Goal: Information Seeking & Learning: Understand process/instructions

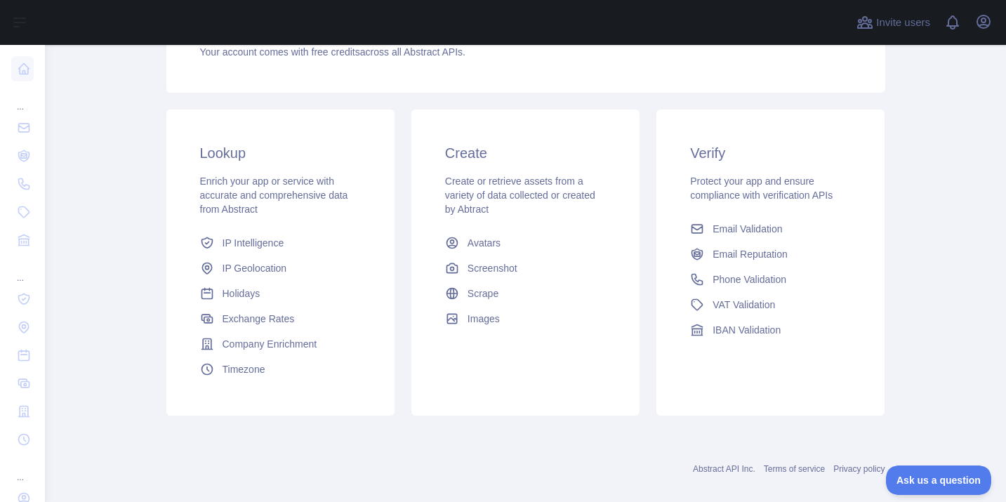
scroll to position [180, 0]
click at [717, 281] on span "Phone Validation" at bounding box center [749, 279] width 74 height 14
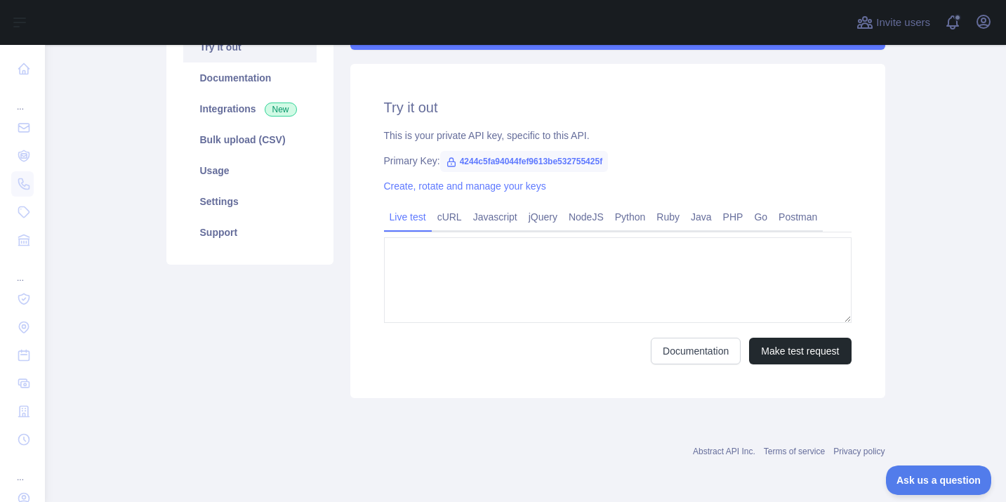
type textarea "**********"
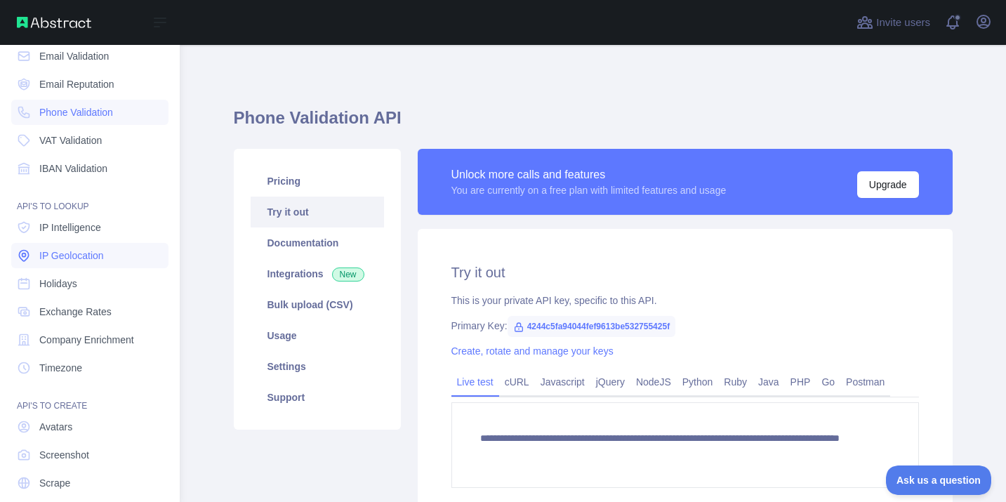
scroll to position [116, 0]
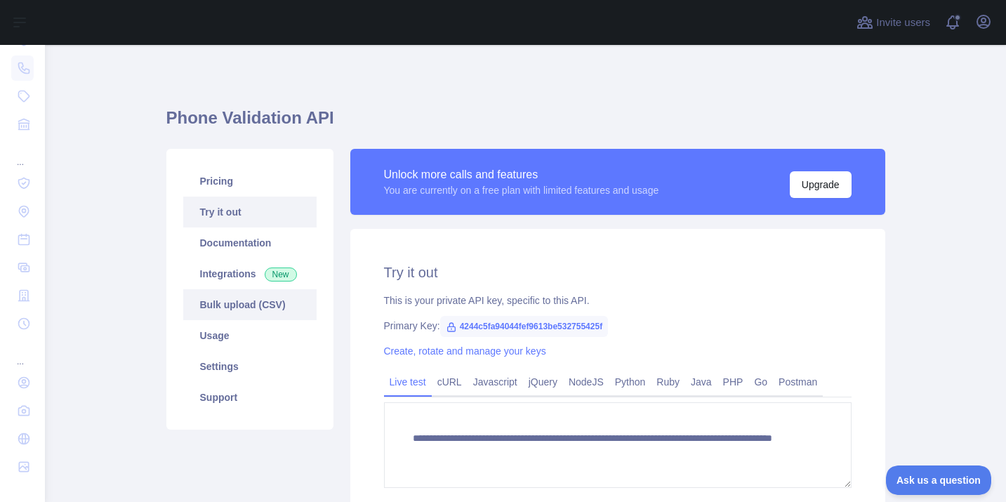
click at [244, 305] on link "Bulk upload (CSV)" at bounding box center [249, 304] width 133 height 31
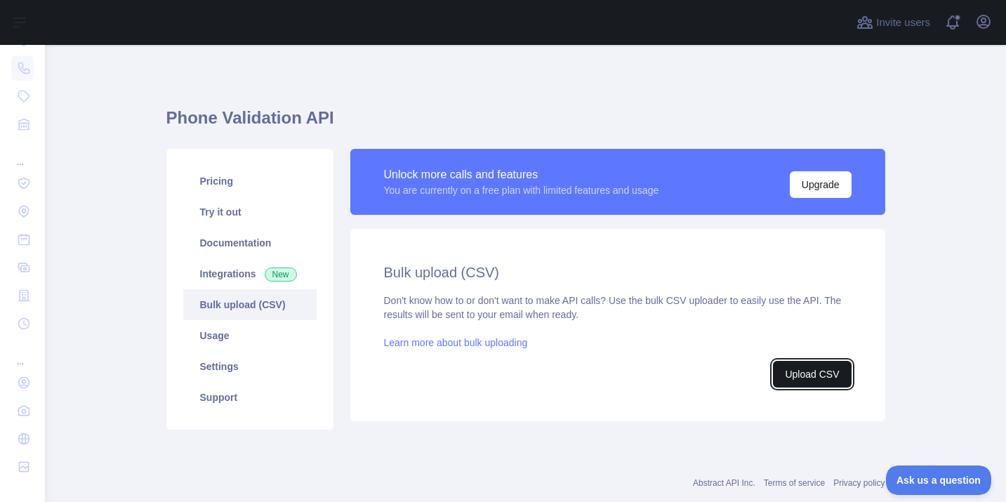
click at [813, 375] on button "Upload CSV" at bounding box center [812, 374] width 78 height 27
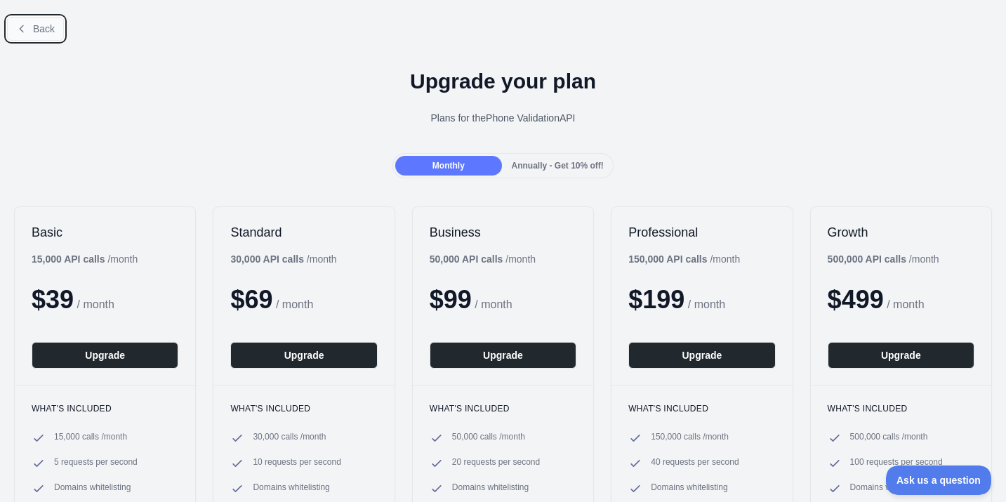
click at [24, 27] on icon at bounding box center [21, 28] width 11 height 11
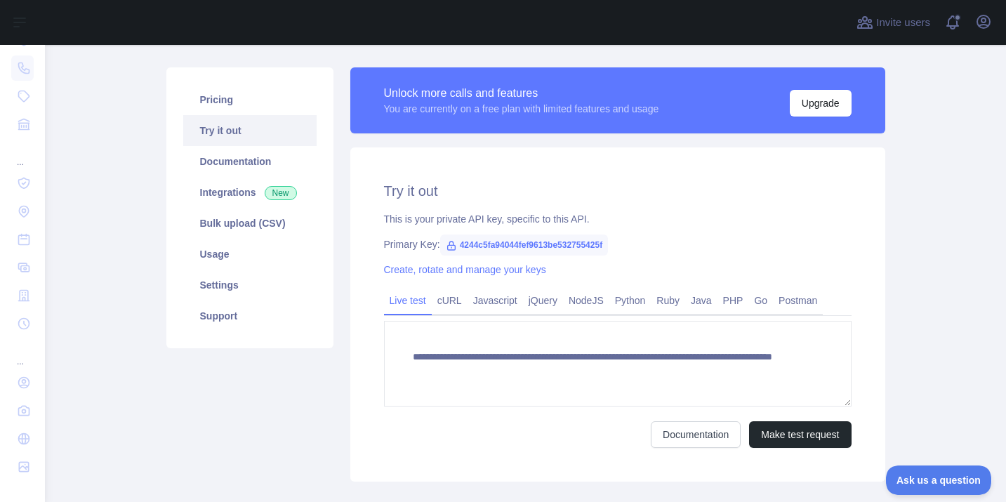
scroll to position [86, 0]
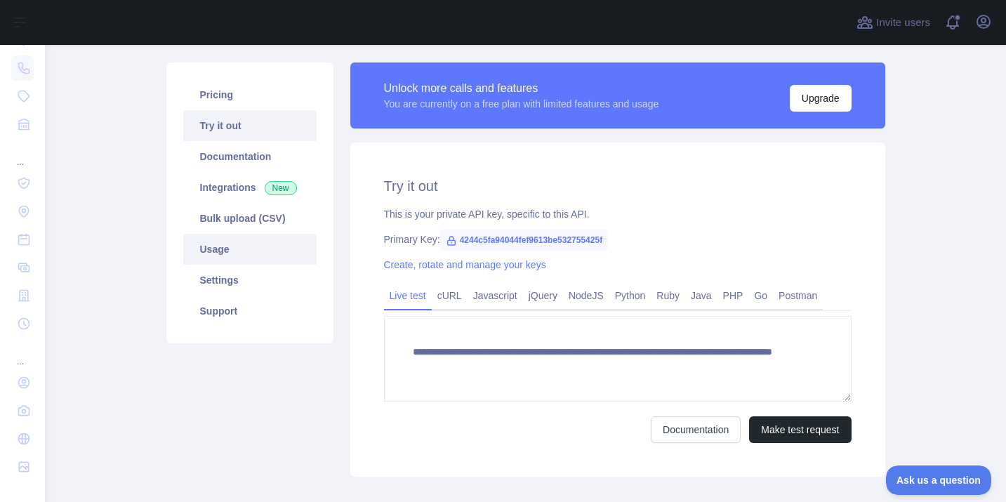
click at [226, 250] on link "Usage" at bounding box center [249, 249] width 133 height 31
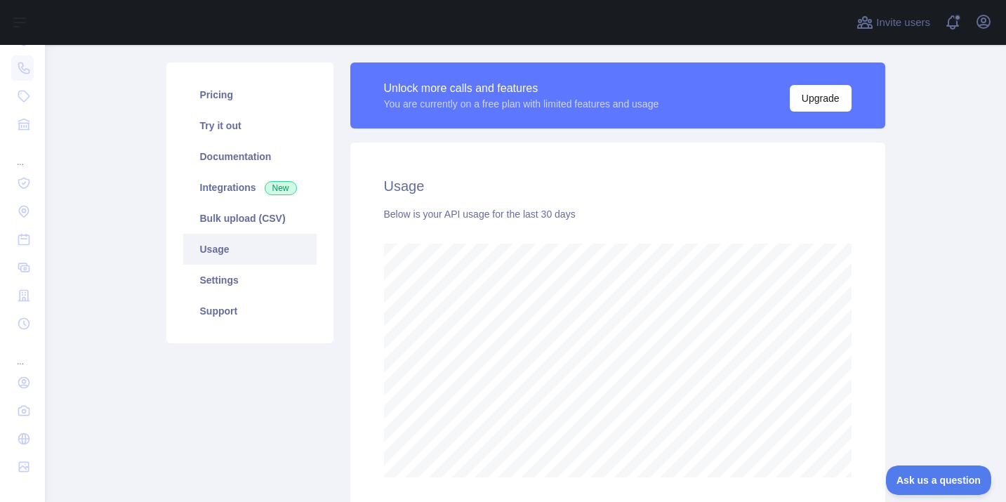
scroll to position [457, 961]
click at [208, 283] on link "Settings" at bounding box center [249, 280] width 133 height 31
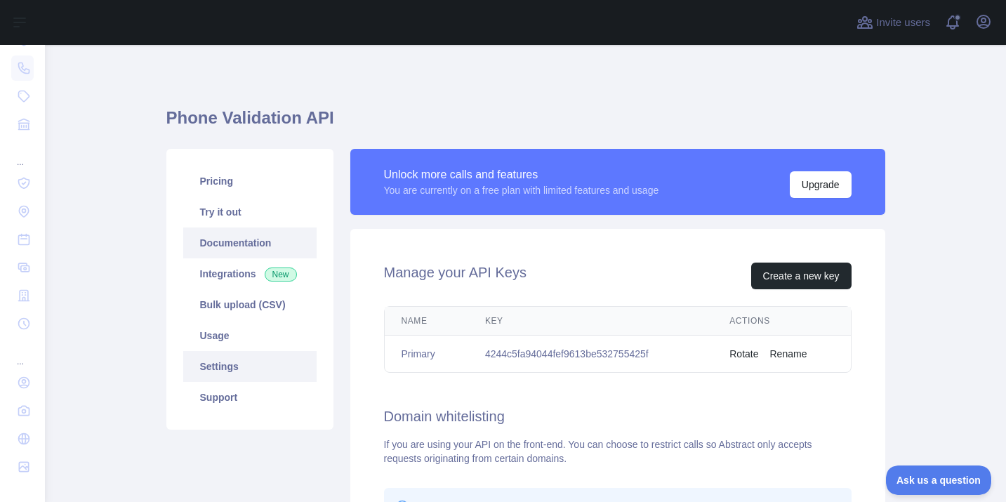
click at [232, 248] on link "Documentation" at bounding box center [249, 242] width 133 height 31
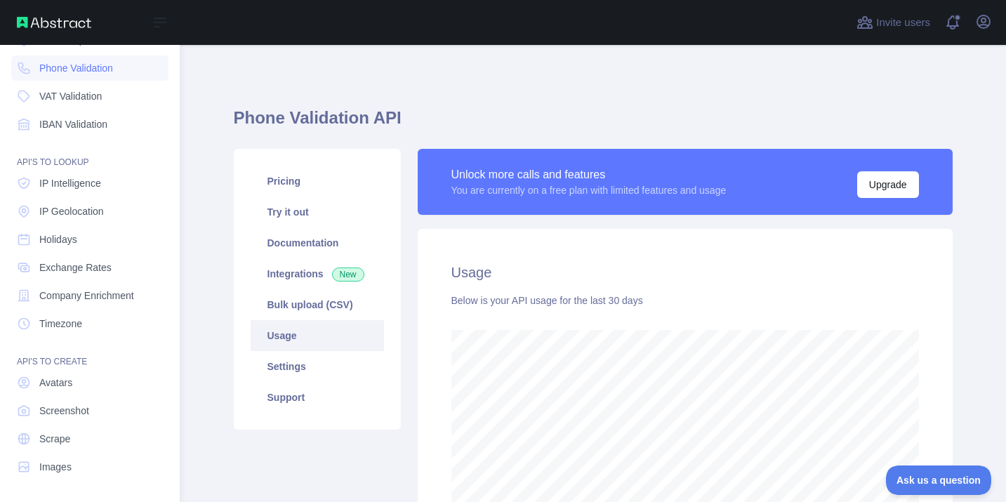
scroll to position [701349, 700846]
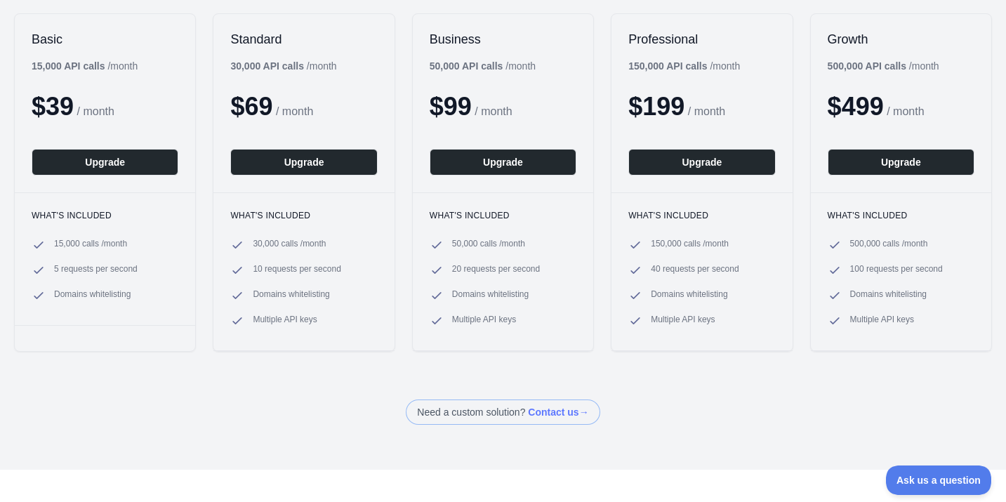
scroll to position [232, 0]
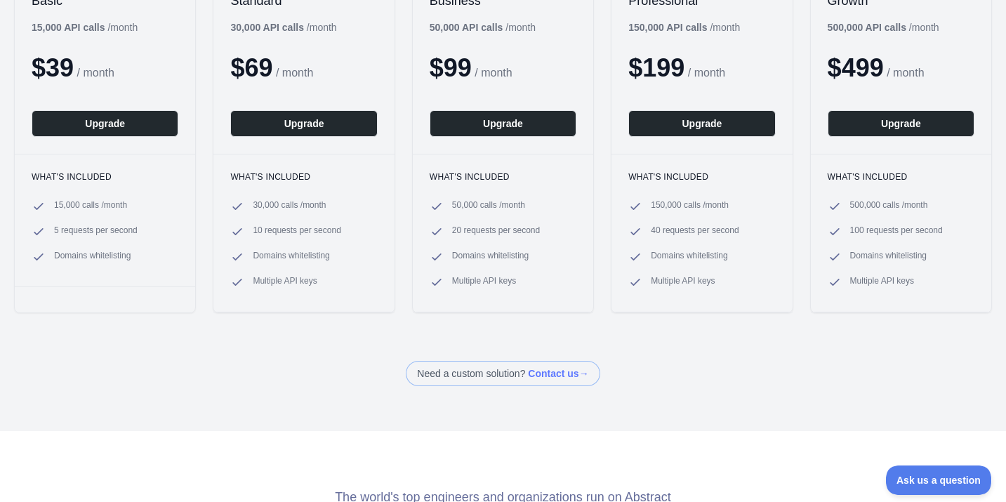
click at [96, 198] on div "What's included 15,000 calls / month 5 requests per second Domains whitelisting" at bounding box center [105, 220] width 180 height 133
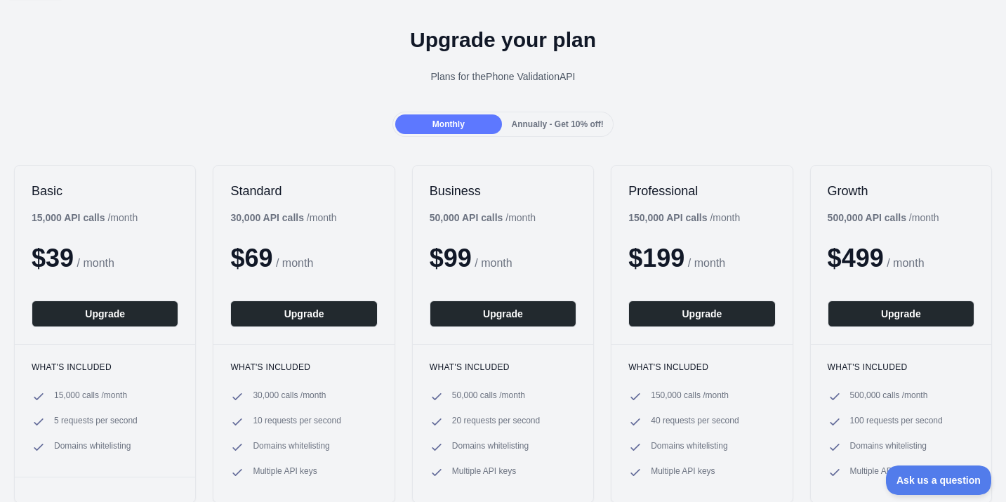
scroll to position [0, 0]
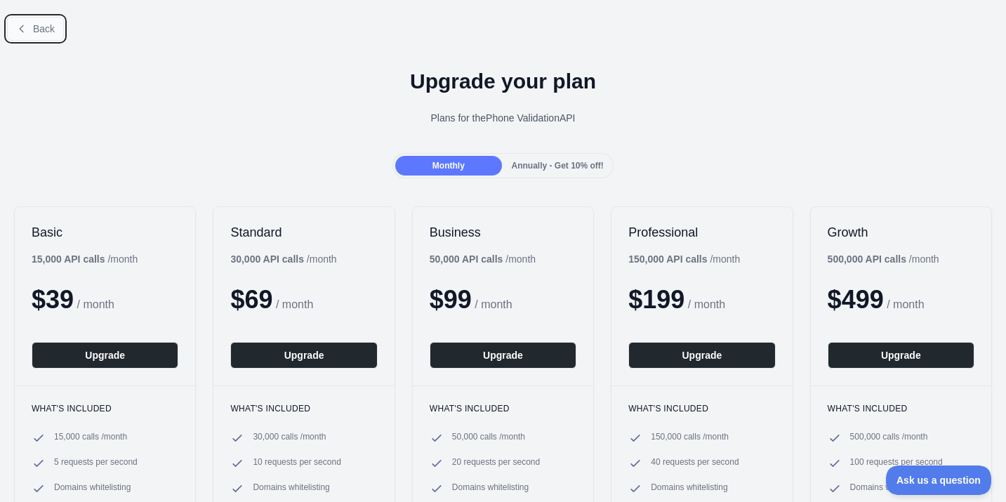
click at [46, 28] on span "Back" at bounding box center [44, 28] width 22 height 11
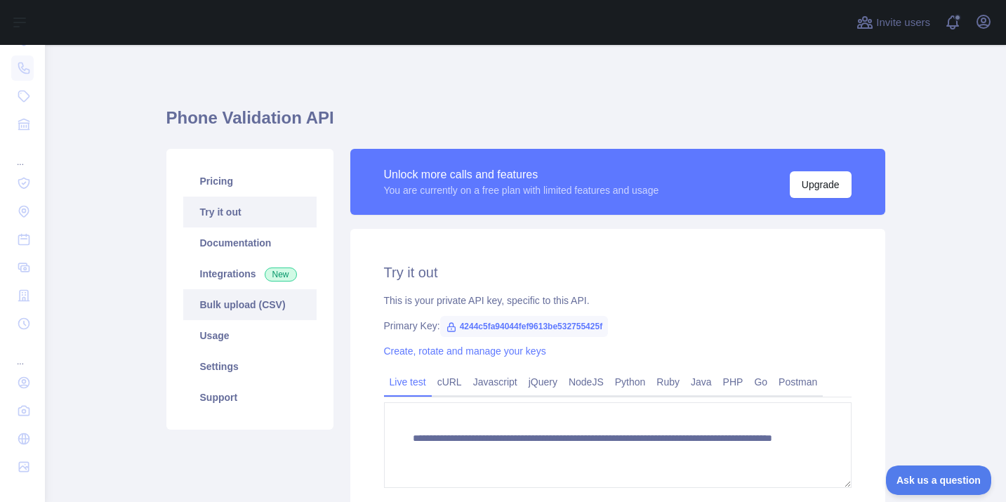
click at [246, 307] on link "Bulk upload (CSV)" at bounding box center [249, 304] width 133 height 31
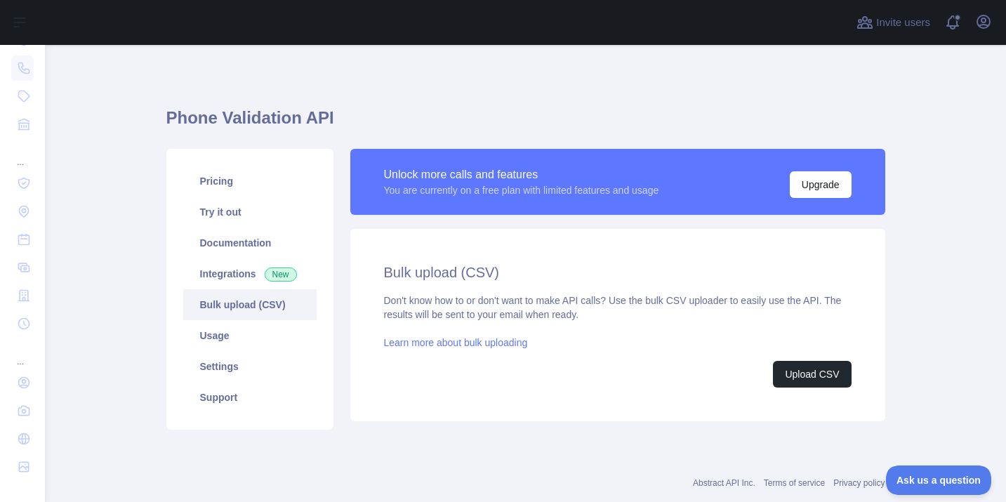
click at [492, 344] on link "Learn more about bulk uploading" at bounding box center [456, 342] width 144 height 11
